Goal: Use online tool/utility: Utilize a website feature to perform a specific function

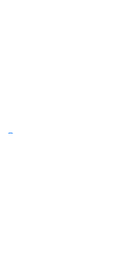
scroll to position [318, 0]
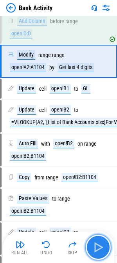
click at [76, 173] on img "button" at bounding box center [98, 247] width 13 height 13
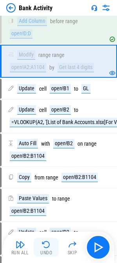
click at [48, 173] on img "button" at bounding box center [46, 244] width 9 height 9
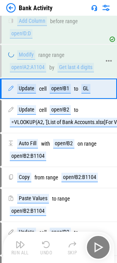
click at [35, 64] on div "open!A2:A1104" at bounding box center [28, 67] width 36 height 9
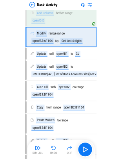
scroll to position [386, 0]
